Goal: Find specific page/section: Find specific page/section

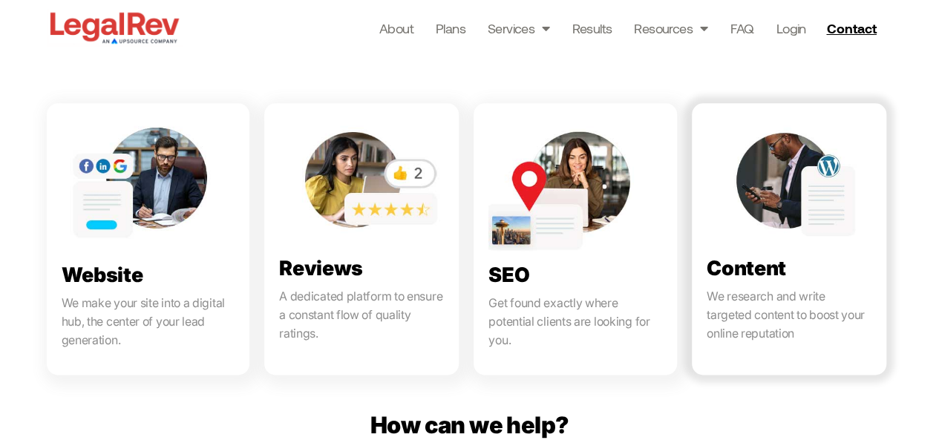
scroll to position [817, 0]
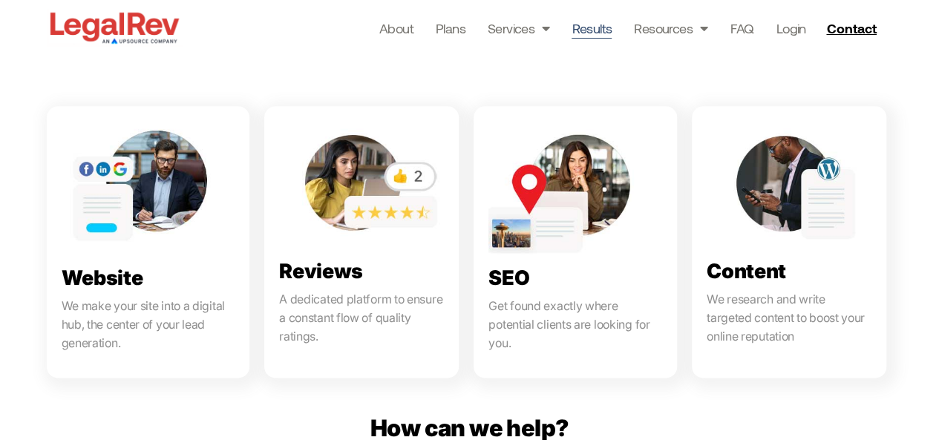
click at [587, 27] on link "Results" at bounding box center [592, 28] width 40 height 21
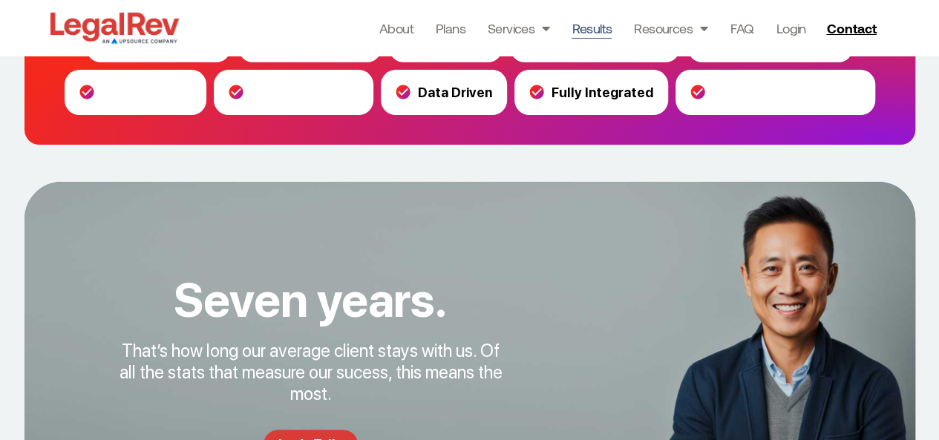
scroll to position [2172, 0]
